Goal: Task Accomplishment & Management: Manage account settings

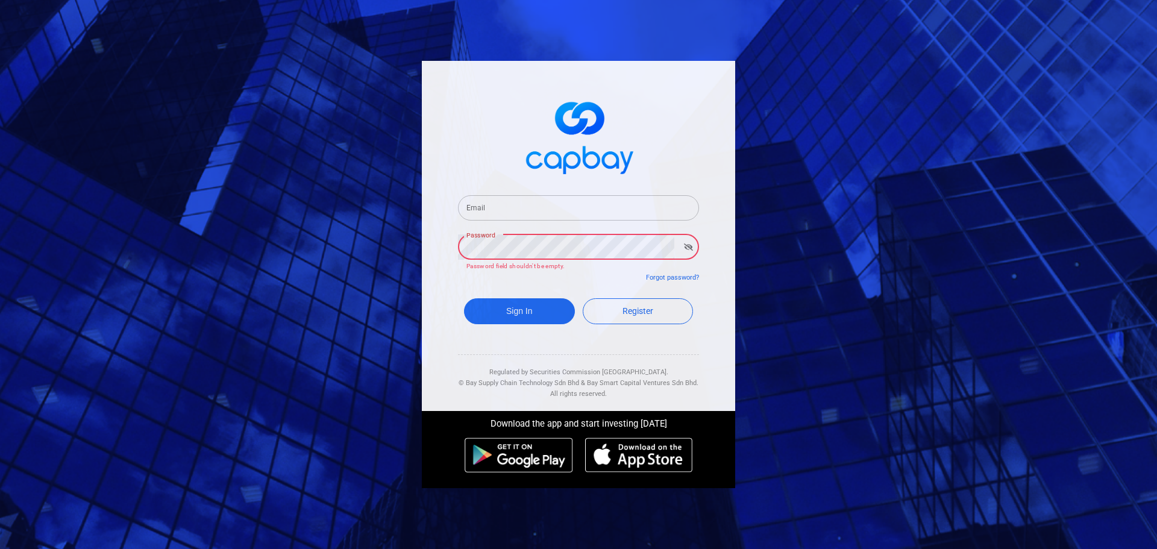
type input "[EMAIL_ADDRESS][DOMAIN_NAME]"
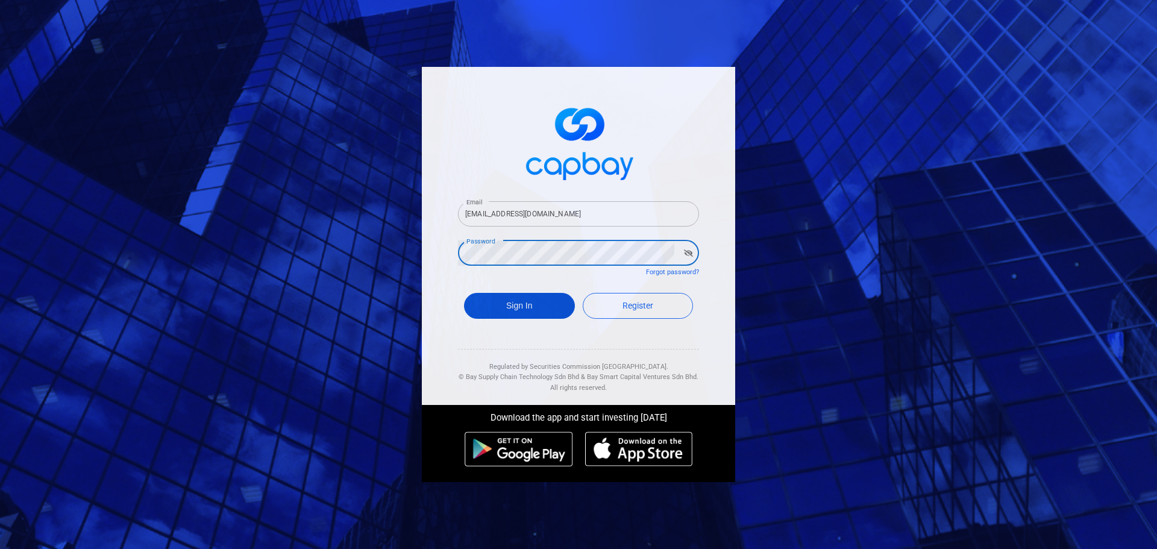
click at [526, 311] on button "Sign In" at bounding box center [519, 306] width 111 height 26
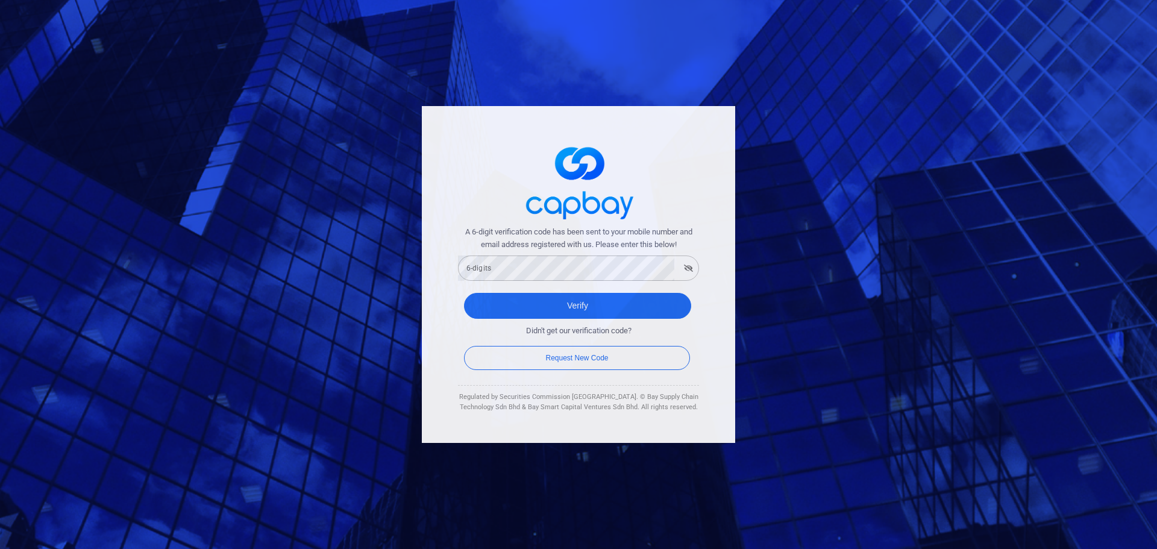
click at [584, 292] on div "Verify" at bounding box center [578, 309] width 241 height 44
click at [623, 313] on button "Verify" at bounding box center [577, 306] width 227 height 26
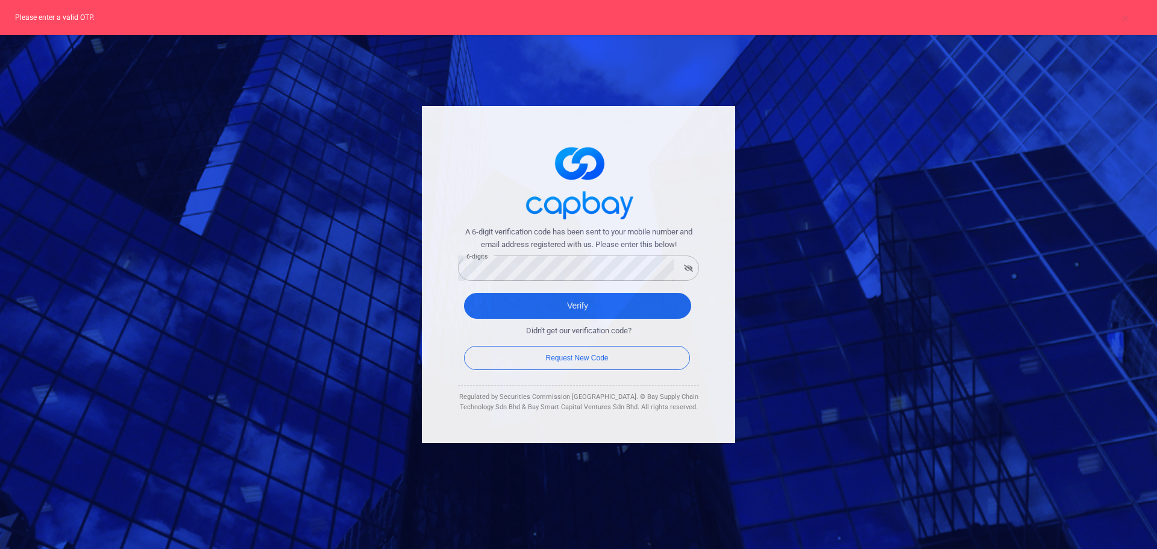
click at [508, 246] on span "A 6-digit verification code has been sent to your mobile number and email addre…" at bounding box center [578, 238] width 241 height 25
click at [694, 266] on button "button" at bounding box center [688, 268] width 19 height 17
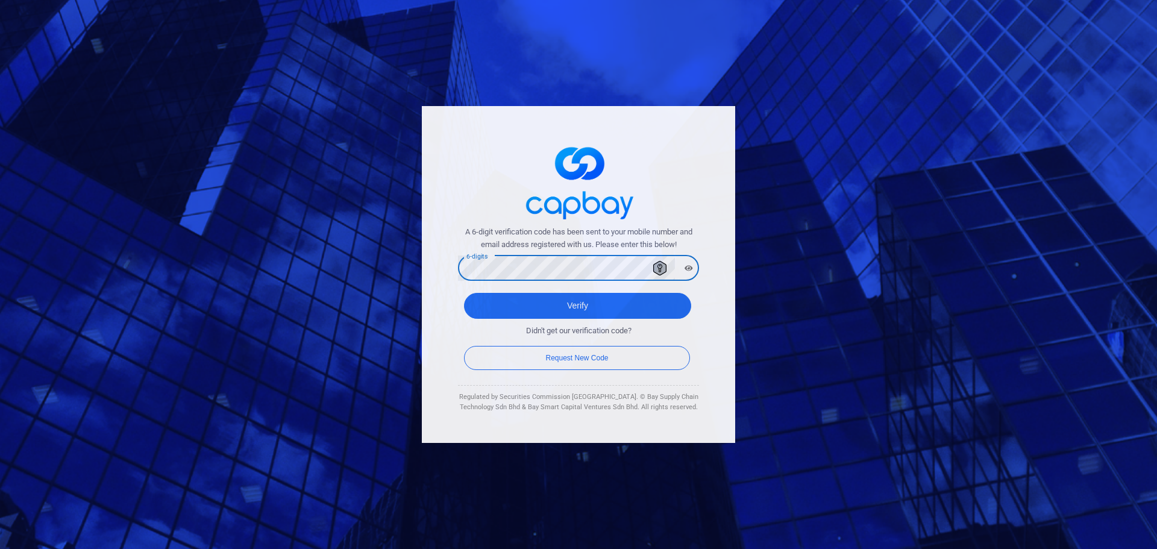
click at [610, 288] on div "Verify" at bounding box center [578, 309] width 241 height 44
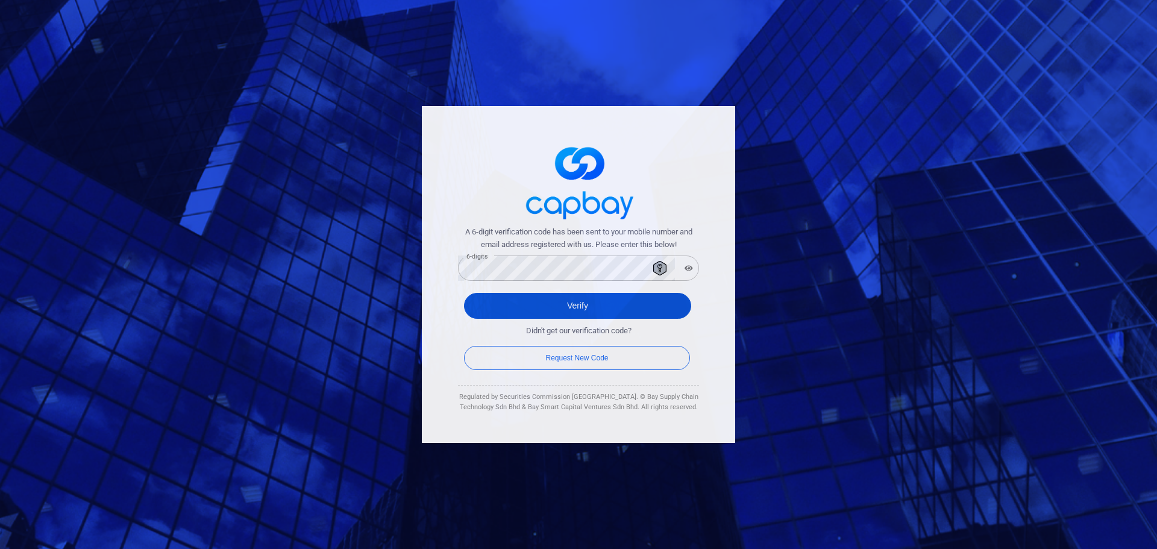
click at [609, 299] on button "Verify" at bounding box center [577, 306] width 227 height 26
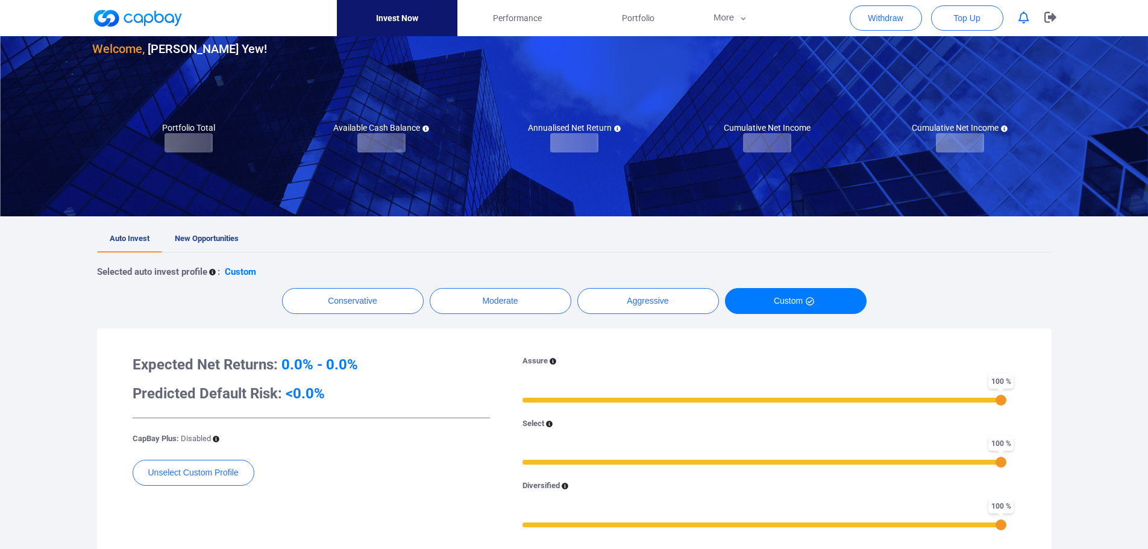
checkbox input "true"
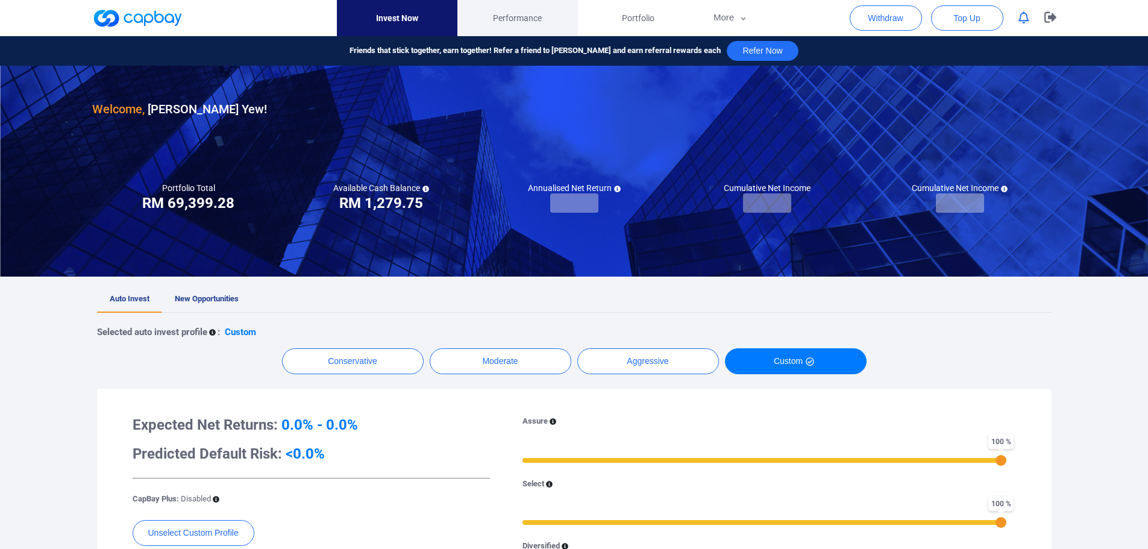
click at [512, 26] on link "Performance" at bounding box center [517, 18] width 121 height 36
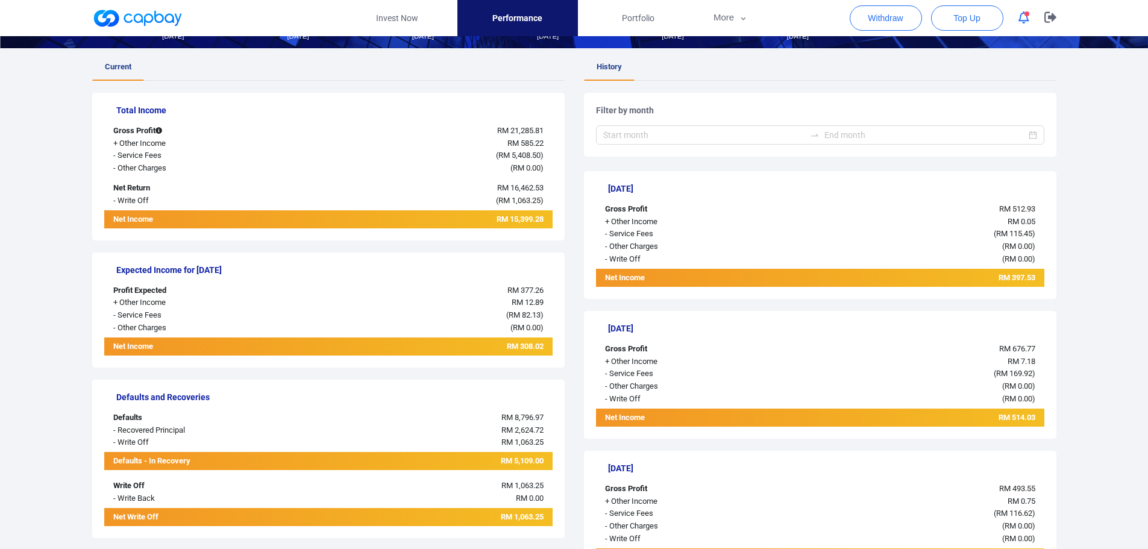
scroll to position [181, 0]
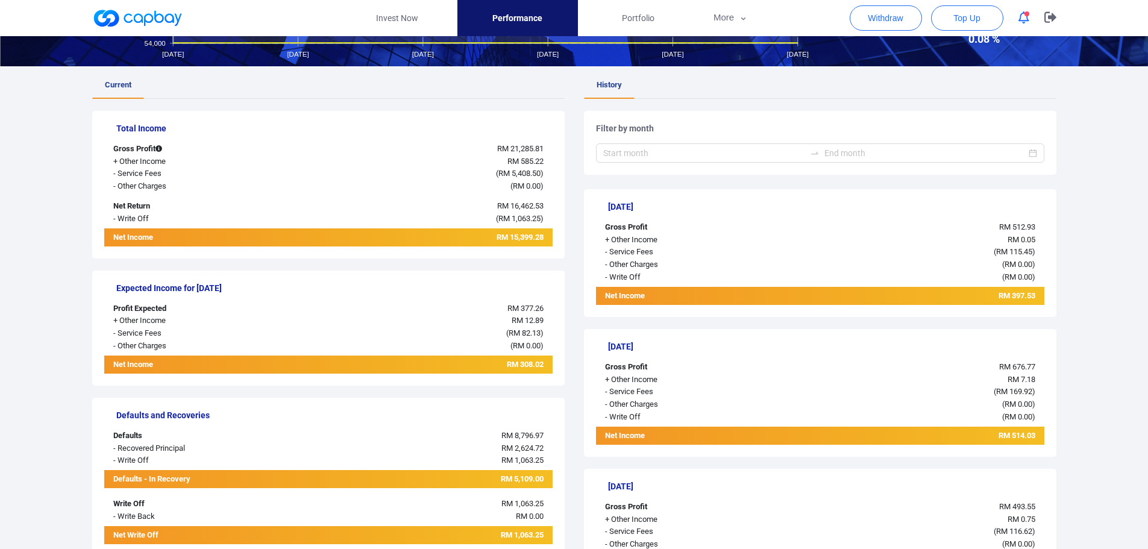
click at [537, 320] on span "RM 12.89" at bounding box center [528, 320] width 32 height 9
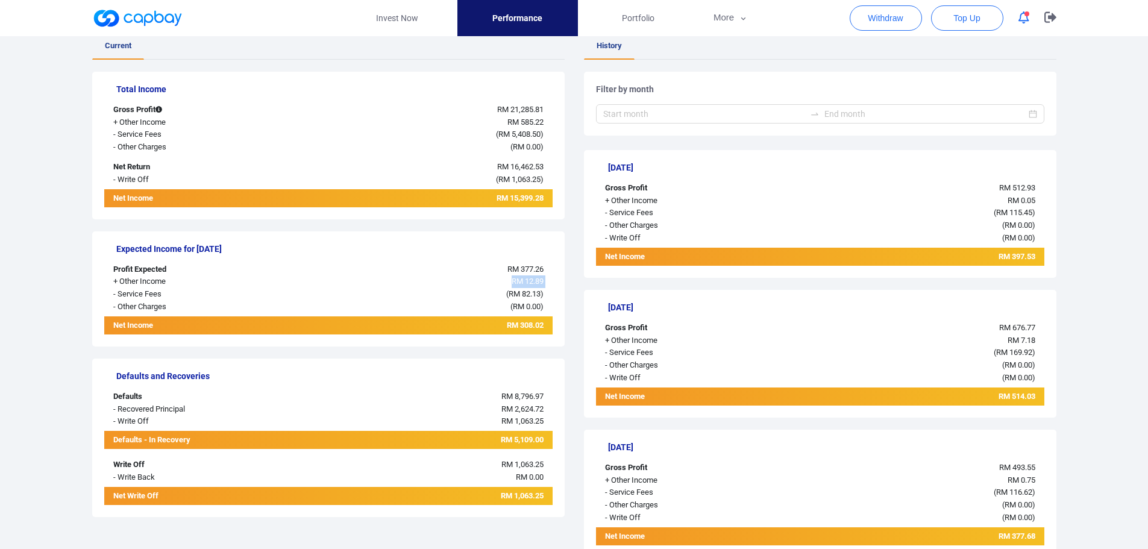
scroll to position [241, 0]
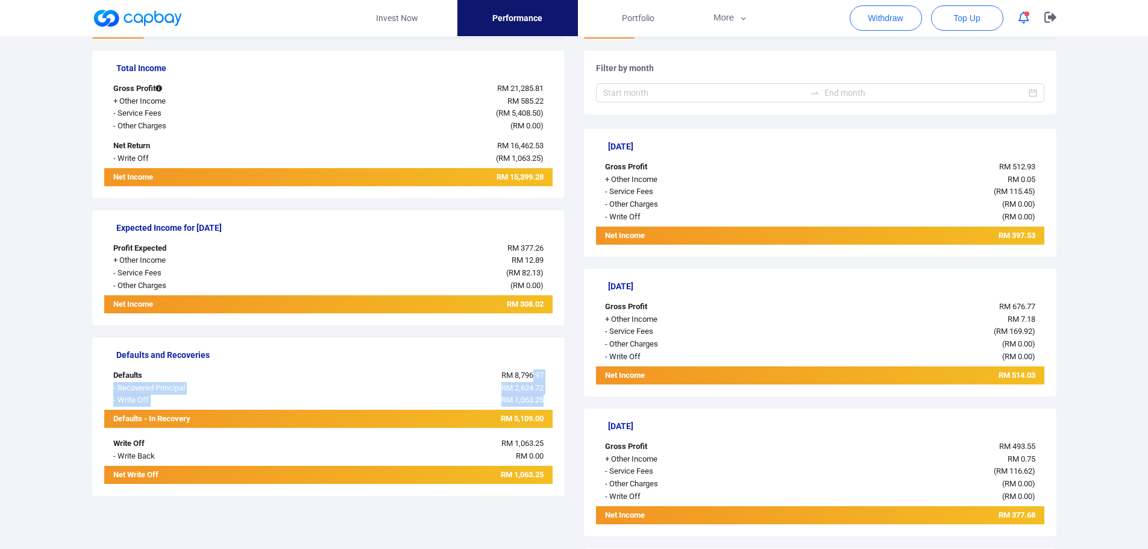
drag, startPoint x: 530, startPoint y: 375, endPoint x: 541, endPoint y: 398, distance: 25.9
click at [541, 398] on div "Defaults and Recoveries Defaults RM 8,796.97 - Recovered Principal RM 2,624.72 …" at bounding box center [328, 416] width 472 height 158
click at [541, 380] on div "RM 8,796.97" at bounding box center [422, 375] width 262 height 13
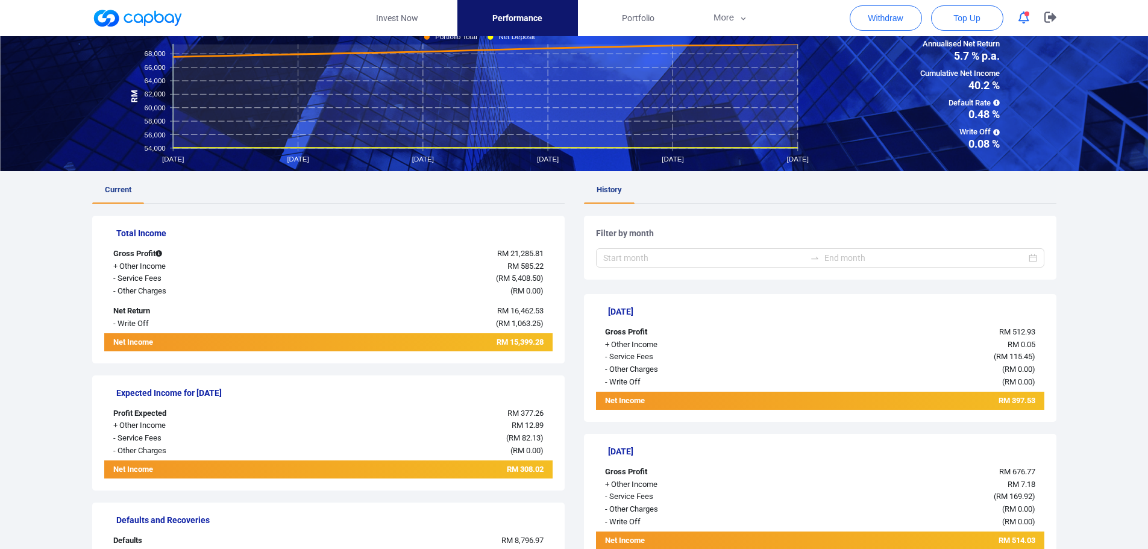
scroll to position [0, 0]
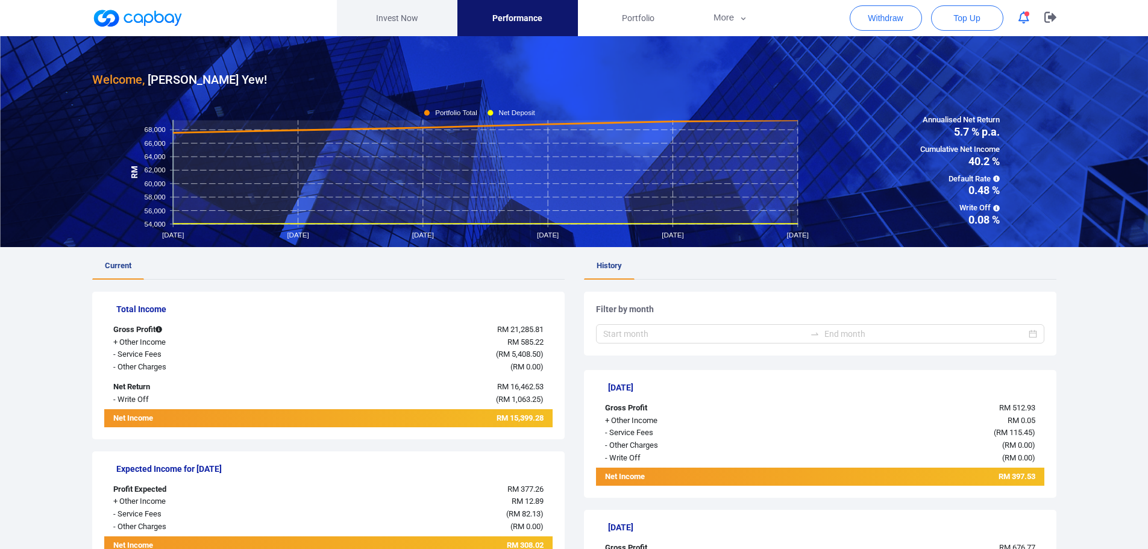
click at [393, 22] on link "Invest Now" at bounding box center [397, 18] width 121 height 36
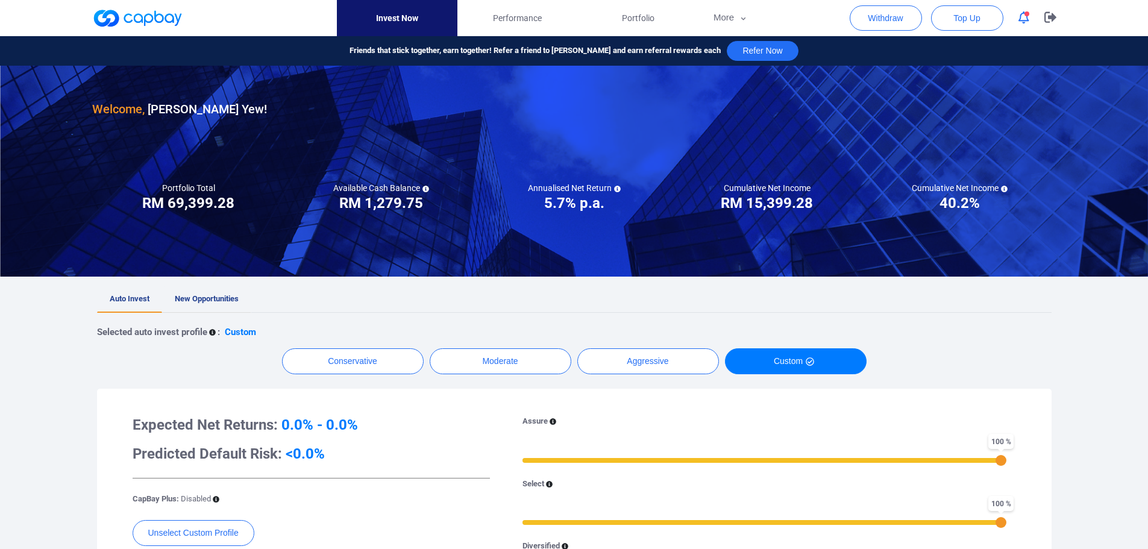
click at [227, 299] on span "New Opportunities" at bounding box center [207, 298] width 64 height 9
